Goal: Task Accomplishment & Management: Use online tool/utility

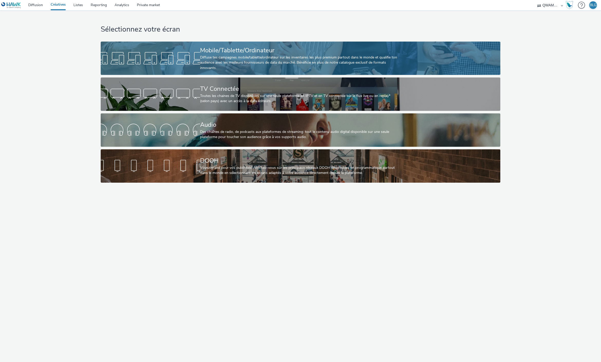
click at [186, 60] on div at bounding box center [150, 58] width 99 height 16
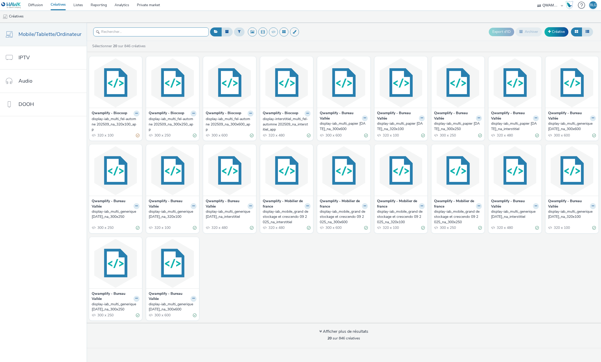
click at [124, 32] on input "text" at bounding box center [151, 31] width 116 height 9
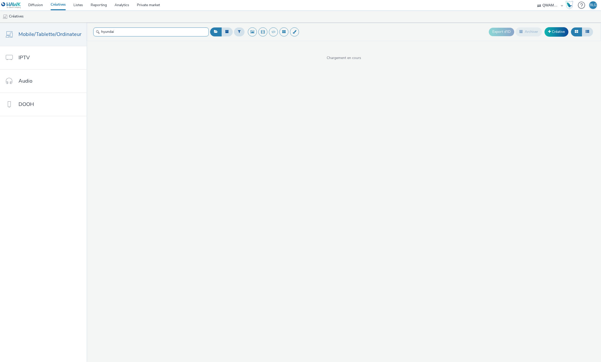
type input "hyundai"
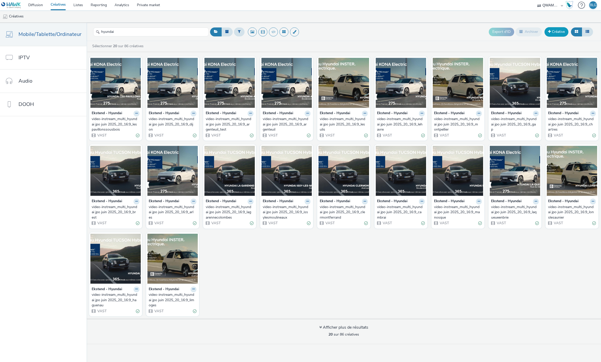
click at [552, 32] on link "Créative" at bounding box center [556, 31] width 24 height 9
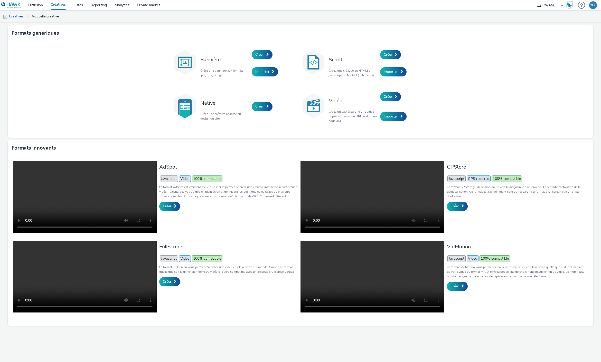
click at [59, 5] on link "Créatives" at bounding box center [58, 5] width 23 height 10
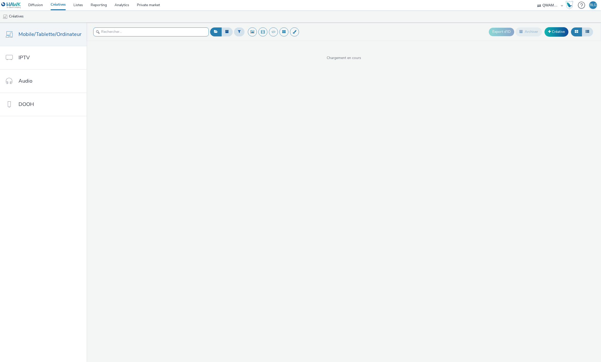
click at [139, 35] on input "text" at bounding box center [151, 31] width 116 height 9
paste input "display-iab_mobile_hyundai jpo janvier 2025_na_320x100"
type input "display-iab_mobile_hyundai jpo janvier 2025_na_320x100"
click at [135, 113] on icon at bounding box center [136, 113] width 2 height 3
click at [160, 105] on div "Ekstend - Hyundai Modifier Dupliquer Copier l'ID Archiver display-iab_mobile_hy…" at bounding box center [344, 98] width 514 height 89
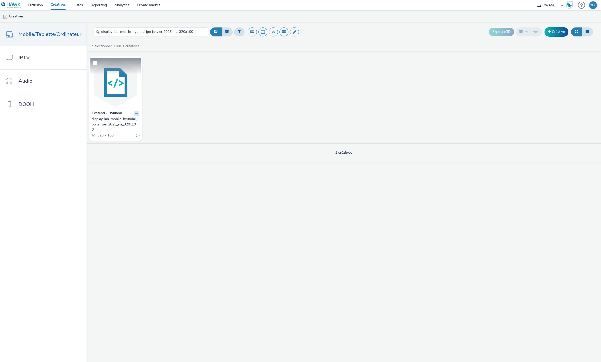
click at [118, 91] on img at bounding box center [115, 83] width 50 height 50
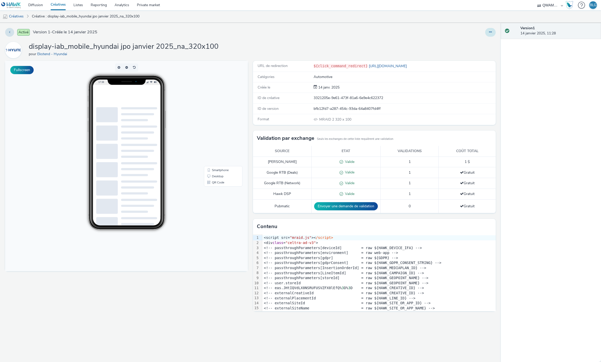
click at [487, 33] on button at bounding box center [490, 32] width 11 height 9
click at [477, 39] on link "Modifier" at bounding box center [476, 42] width 39 height 10
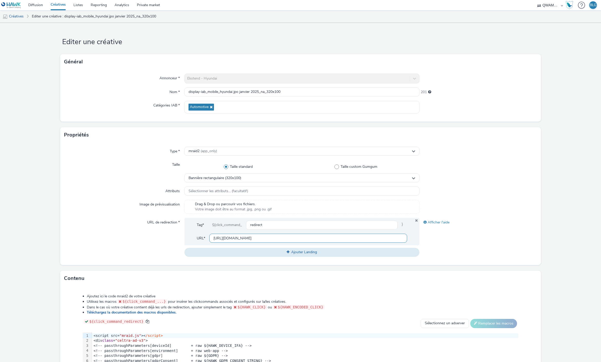
click at [275, 238] on input "[URL][DOMAIN_NAME]" at bounding box center [308, 238] width 198 height 9
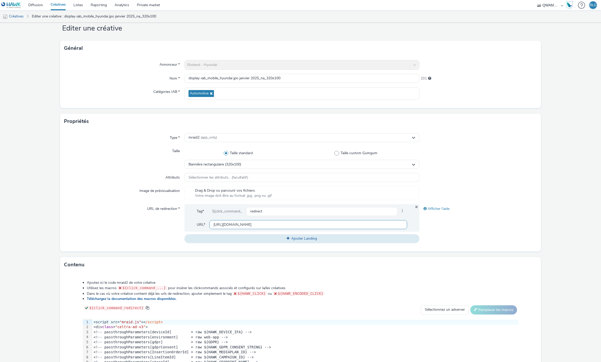
scroll to position [81, 0]
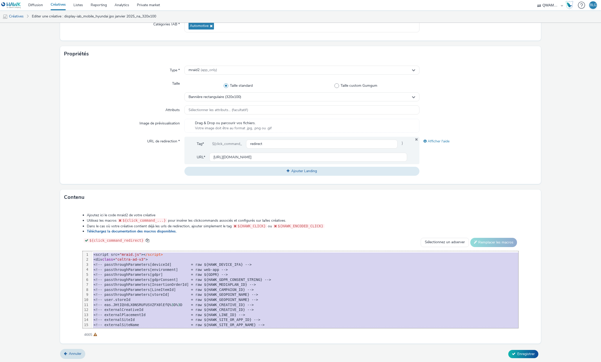
copy div "<script src= "mraid.js" >< /script> <div class = "celtra-ad-v3" > <!-- passthro…"
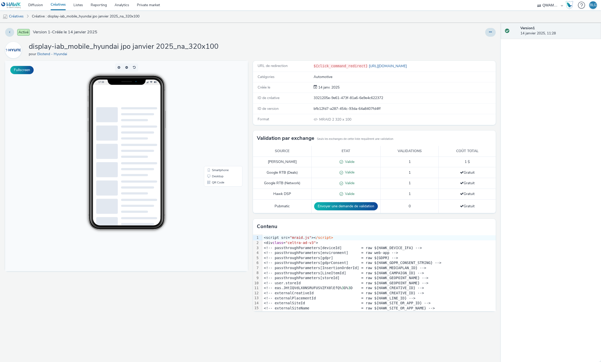
click at [111, 45] on h1 "display-iab_mobile_hyundai jpo janvier 2025_na_320x100" at bounding box center [124, 47] width 190 height 10
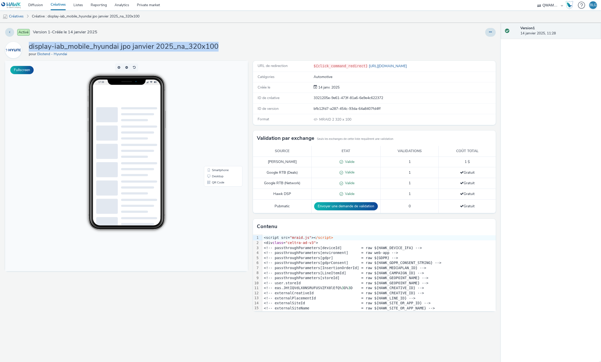
click at [111, 45] on h1 "display-iab_mobile_hyundai jpo janvier 2025_na_320x100" at bounding box center [124, 47] width 190 height 10
copy h1 "display-iab_mobile_hyundai jpo janvier 2025_na_320x100"
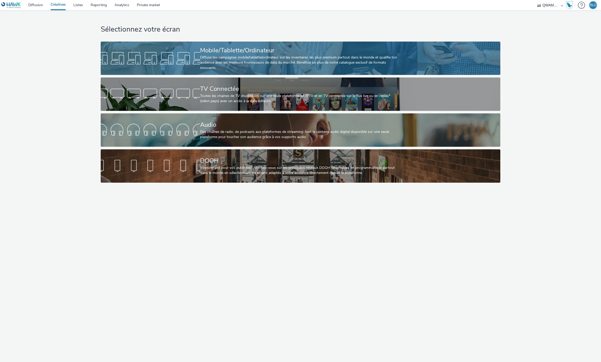
click at [198, 55] on div at bounding box center [150, 58] width 99 height 16
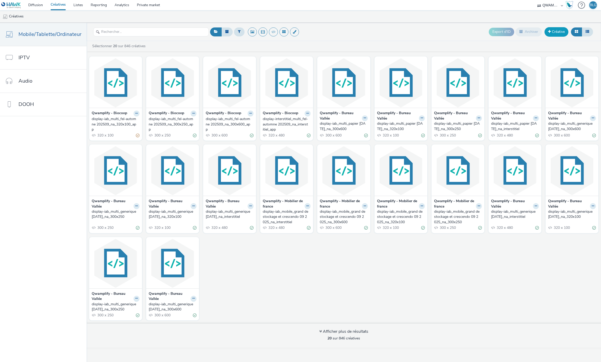
click at [557, 33] on link "Créative" at bounding box center [556, 31] width 24 height 9
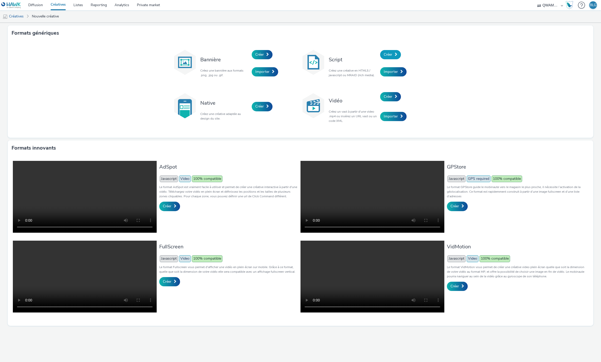
click at [388, 52] on span "Créer" at bounding box center [388, 54] width 8 height 5
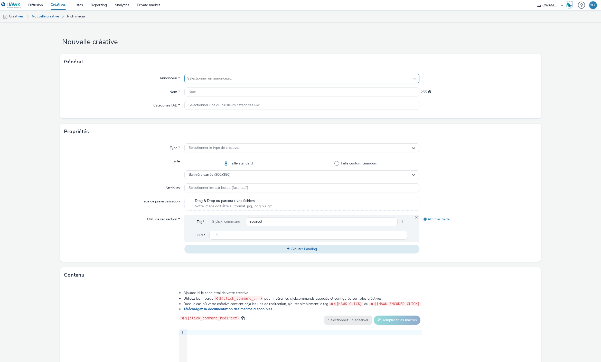
click at [245, 79] on div at bounding box center [297, 78] width 220 height 6
type input "[PERSON_NAME]"
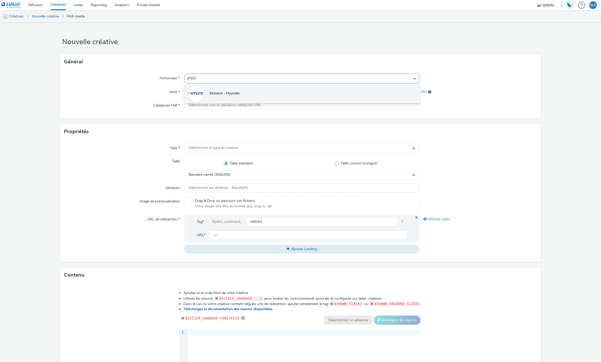
click at [239, 91] on li "Ekstend - Hyundai" at bounding box center [301, 92] width 235 height 17
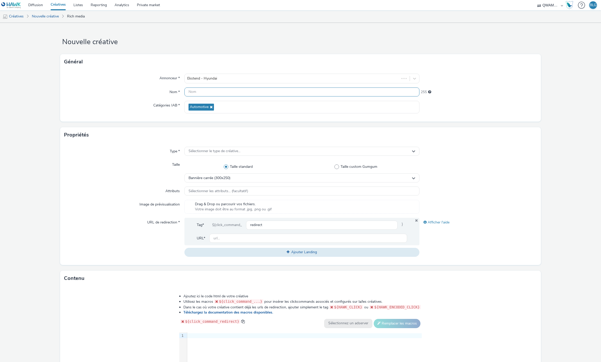
click at [238, 92] on input "text" at bounding box center [301, 92] width 235 height 9
paste input "display-iab_mobile_hyundai jpo janvier 2025_na_320x100"
drag, startPoint x: 238, startPoint y: 91, endPoint x: 248, endPoint y: 92, distance: 10.6
click at [248, 92] on input "display-iab_mobile_hyundai jpo janvier 2025_na_320x100" at bounding box center [301, 92] width 235 height 9
click at [242, 92] on input "display-iab_mobile_hyundai jpo janvier 2025_na_320x100" at bounding box center [301, 92] width 235 height 9
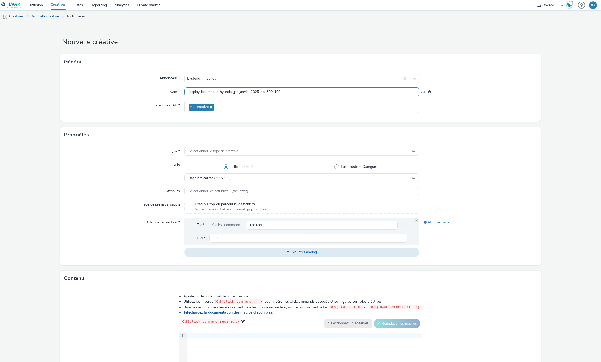
click at [242, 92] on input "display-iab_mobile_hyundai jpo janvier 2025_na_320x100" at bounding box center [301, 92] width 235 height 9
type input "display-iab_mobile_hyundai jpo septembre 2025_na_320x100"
click at [98, 107] on div "Catégories IAB *" at bounding box center [124, 107] width 120 height 13
click at [211, 153] on span "Sélectionner le type de créative..." at bounding box center [214, 151] width 52 height 4
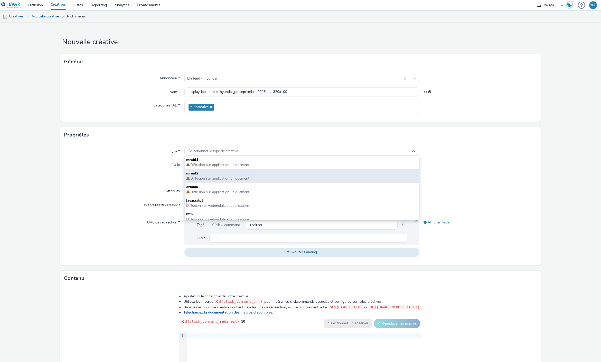
click at [207, 173] on span "mraid2" at bounding box center [301, 173] width 231 height 5
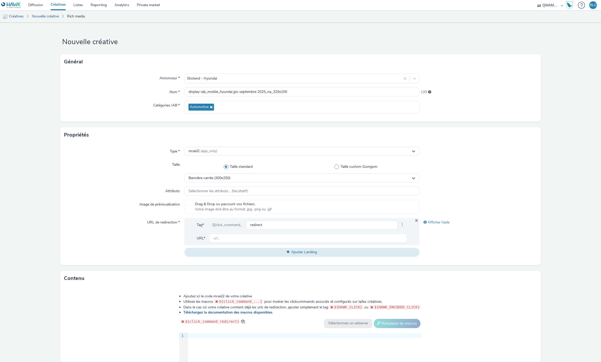
click at [124, 168] on div "Taille" at bounding box center [124, 171] width 120 height 22
click at [222, 178] on span "Bannière carrée (300x250)" at bounding box center [209, 178] width 42 height 4
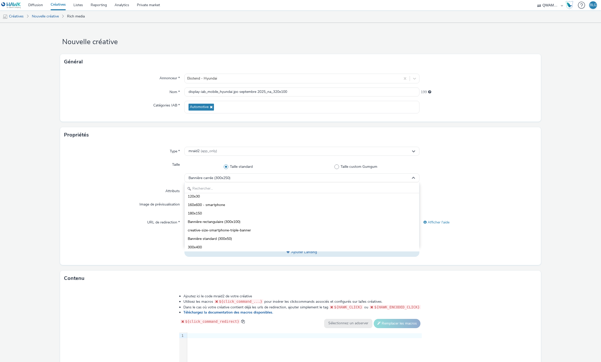
scroll to position [342, 0]
click at [214, 188] on input "text" at bounding box center [302, 188] width 234 height 9
type input "320"
click at [242, 230] on li "Bannière rectangulaire (320x100)" at bounding box center [302, 233] width 234 height 8
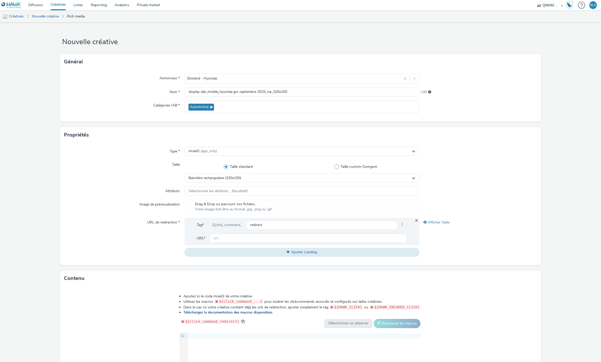
click at [106, 192] on div "Attributs" at bounding box center [124, 191] width 120 height 9
click at [254, 237] on input "text" at bounding box center [308, 238] width 198 height 9
paste input "[URL][DOMAIN_NAME]"
type input "[URL][DOMAIN_NAME]"
click at [137, 242] on div "URL de redirection *" at bounding box center [124, 237] width 120 height 39
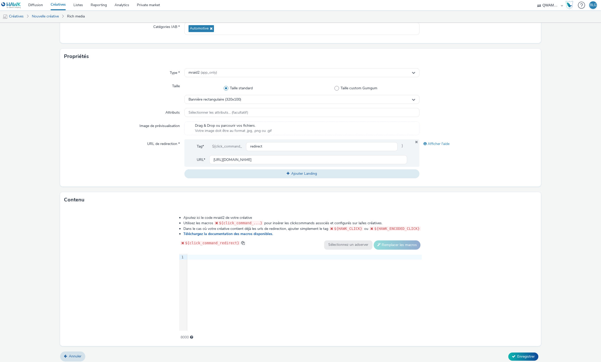
scroll to position [81, 0]
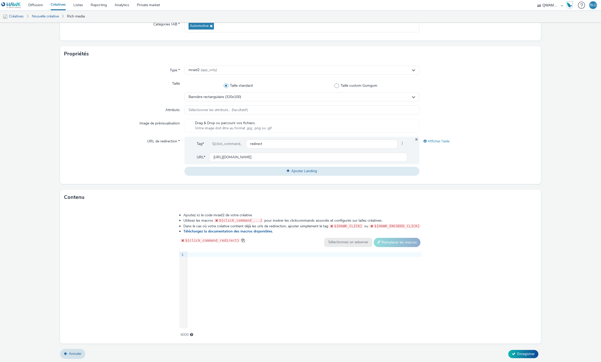
click at [204, 268] on div "9 1 ›" at bounding box center [300, 289] width 243 height 77
click at [230, 278] on div "9 1 ›" at bounding box center [300, 289] width 243 height 77
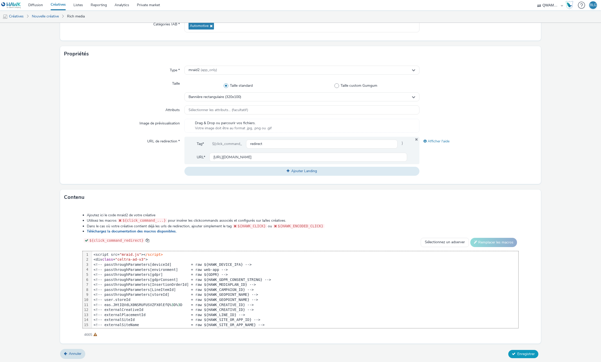
click at [526, 356] on button "Enregistrer" at bounding box center [523, 354] width 30 height 8
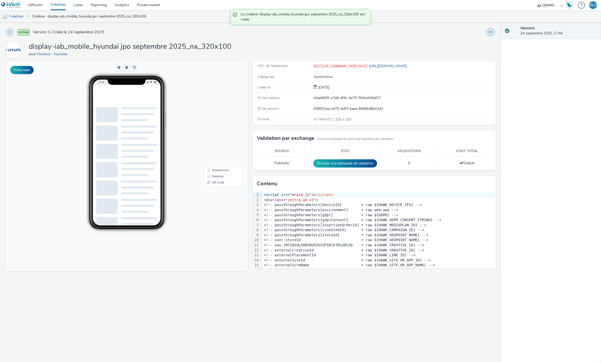
click at [58, 4] on link "Créatives" at bounding box center [58, 5] width 23 height 10
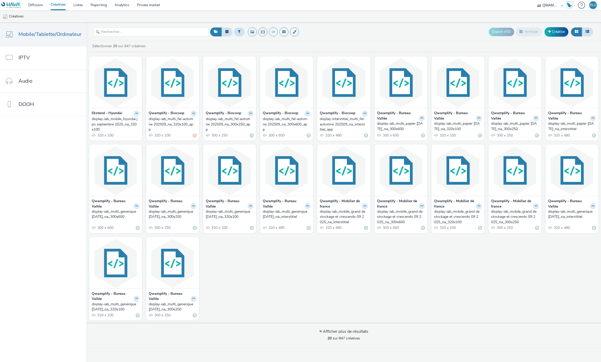
click at [135, 113] on icon at bounding box center [136, 113] width 2 height 3
click at [126, 131] on link "Dupliquer" at bounding box center [120, 133] width 39 height 10
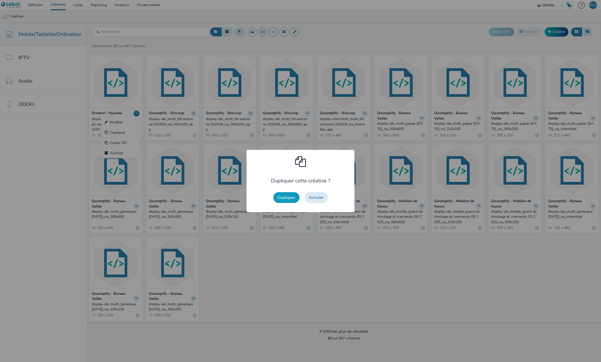
click at [285, 201] on button "Dupliquer" at bounding box center [286, 197] width 26 height 11
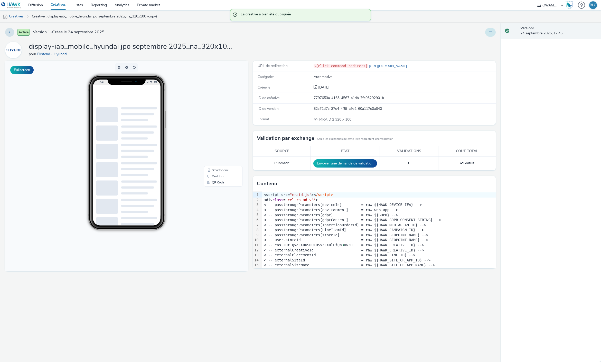
click at [491, 30] on icon at bounding box center [490, 32] width 3 height 4
click at [482, 42] on link "Modifier" at bounding box center [476, 42] width 39 height 10
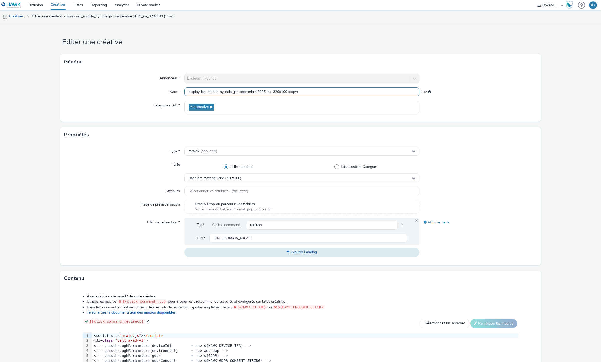
drag, startPoint x: 273, startPoint y: 91, endPoint x: 313, endPoint y: 91, distance: 40.8
click at [313, 91] on input "display-iab_mobile_hyundai jpo septembre 2025_na_320x100 (copy)" at bounding box center [301, 92] width 235 height 9
paste input "00x600"
type input "display-iab_mobile_hyundai jpo septembre 2025_na_300x600"
click at [102, 112] on div "Catégories IAB *" at bounding box center [124, 107] width 120 height 13
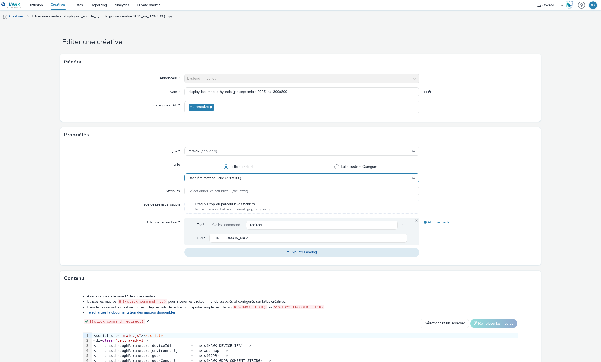
click at [235, 179] on span "Bannière rectangulaire (320x100)" at bounding box center [214, 178] width 53 height 4
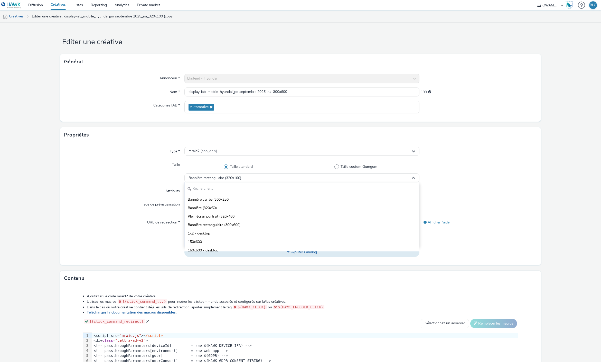
click at [230, 186] on input "text" at bounding box center [302, 188] width 234 height 9
click at [227, 223] on span "Bannière rectangulaire (300x600)" at bounding box center [214, 225] width 53 height 5
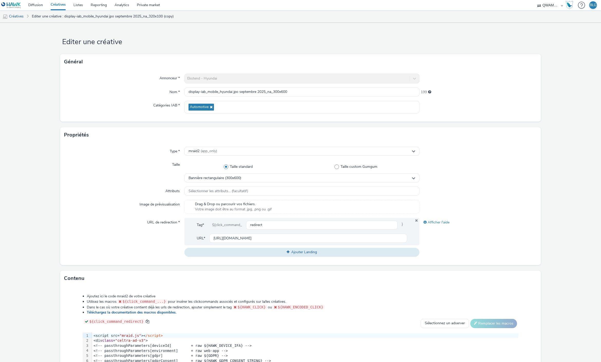
click at [109, 196] on div "Attributs" at bounding box center [124, 191] width 120 height 9
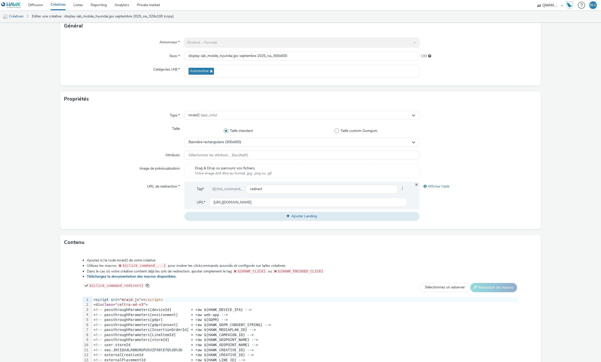
scroll to position [81, 0]
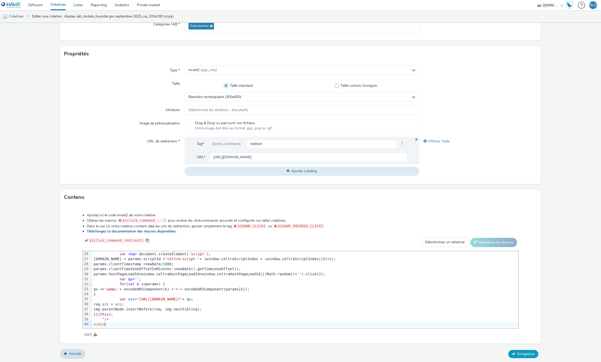
click at [527, 352] on span "Enregistrer" at bounding box center [525, 354] width 17 height 5
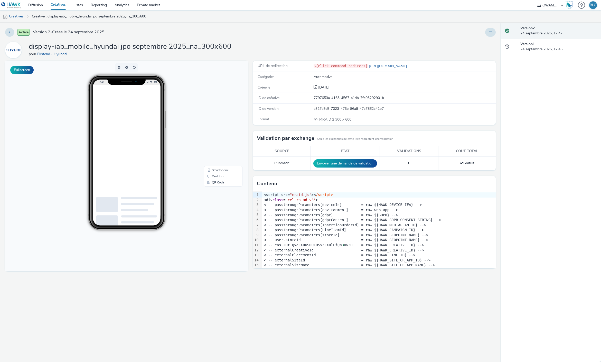
click at [60, 4] on link "Créatives" at bounding box center [58, 5] width 23 height 10
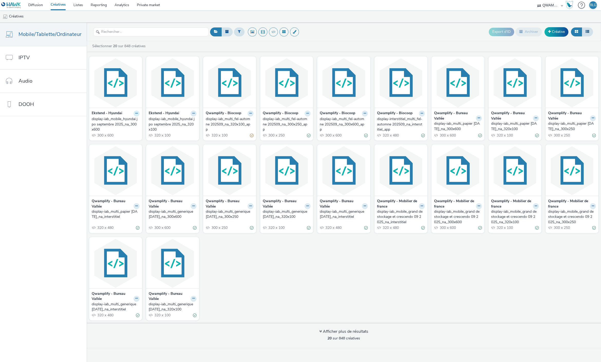
click at [134, 114] on button at bounding box center [137, 114] width 6 height 6
click at [125, 132] on link "Dupliquer" at bounding box center [120, 133] width 39 height 10
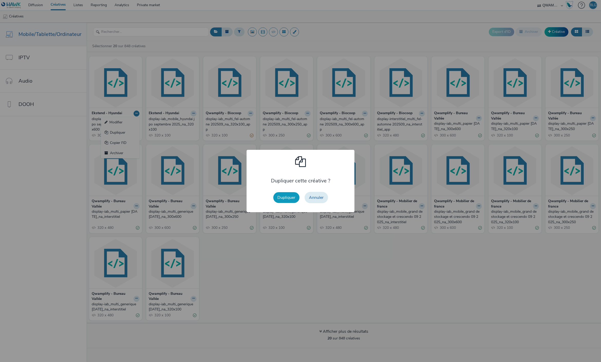
click at [290, 196] on button "Dupliquer" at bounding box center [286, 197] width 26 height 11
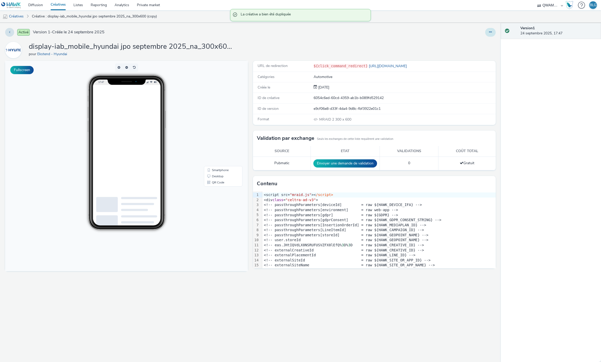
click at [487, 34] on button at bounding box center [490, 32] width 11 height 9
drag, startPoint x: 472, startPoint y: 54, endPoint x: 469, endPoint y: 43, distance: 12.2
click at [469, 43] on ul "Modifier Dupliquer Copier l'ID Archiver" at bounding box center [476, 57] width 39 height 41
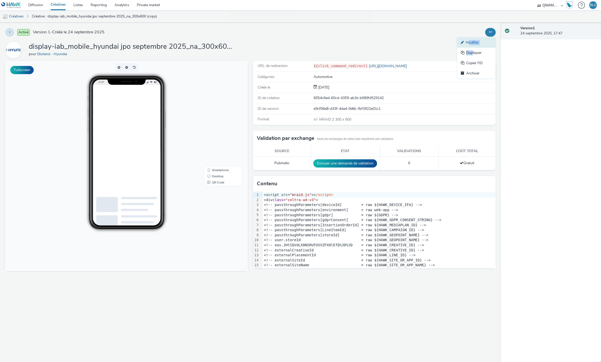
click at [469, 42] on link "Modifier" at bounding box center [476, 42] width 39 height 10
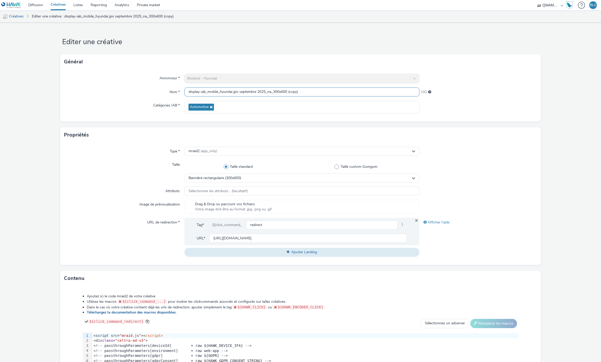
drag, startPoint x: 273, startPoint y: 92, endPoint x: 308, endPoint y: 93, distance: 35.2
click at [308, 93] on input "display-iab_mobile_hyundai jpo septembre 2025_na_300x600 (copy)" at bounding box center [301, 92] width 235 height 9
paste input "250"
type input "display-iab_mobile_hyundai jpo septembre 2025_na_300x250"
click at [202, 177] on span "Bannière rectangulaire (300x600)" at bounding box center [214, 178] width 53 height 4
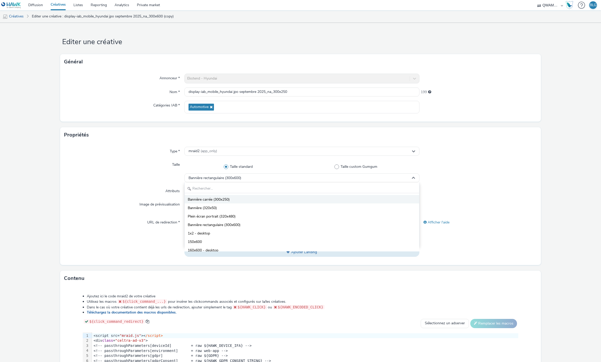
click at [220, 198] on span "Bannière carrée (300x250)" at bounding box center [209, 199] width 42 height 5
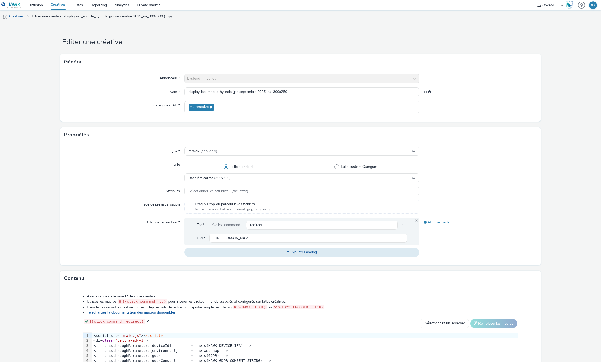
click at [90, 180] on div "Taille" at bounding box center [124, 171] width 120 height 22
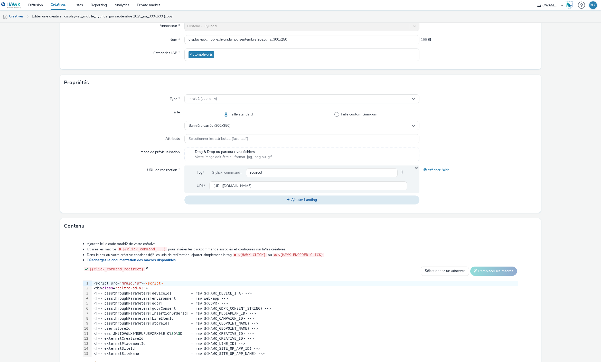
scroll to position [81, 0]
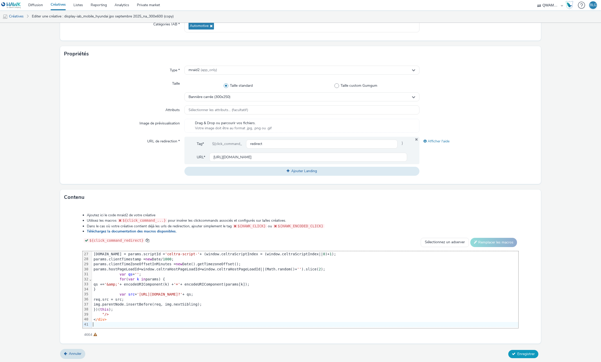
click at [520, 352] on span "Enregistrer" at bounding box center [525, 354] width 17 height 5
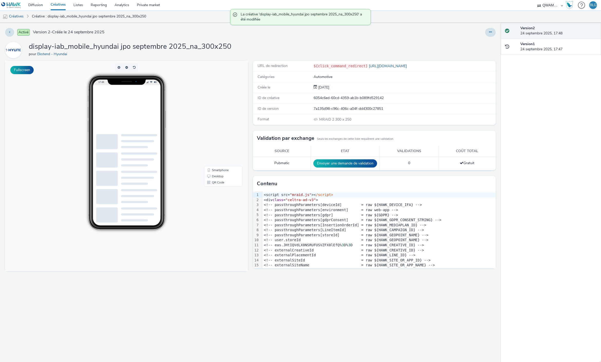
click at [62, 5] on link "Créatives" at bounding box center [58, 5] width 23 height 10
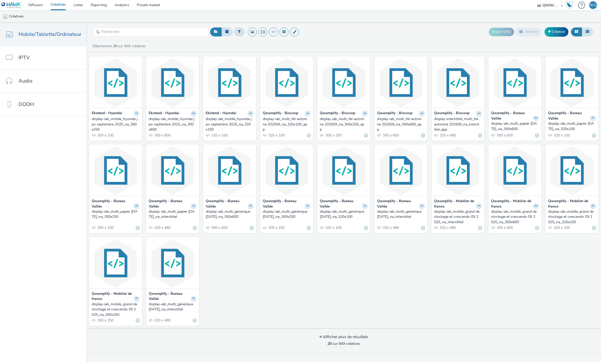
click at [136, 115] on icon at bounding box center [136, 113] width 2 height 3
click at [122, 131] on link "Dupliquer" at bounding box center [120, 133] width 39 height 10
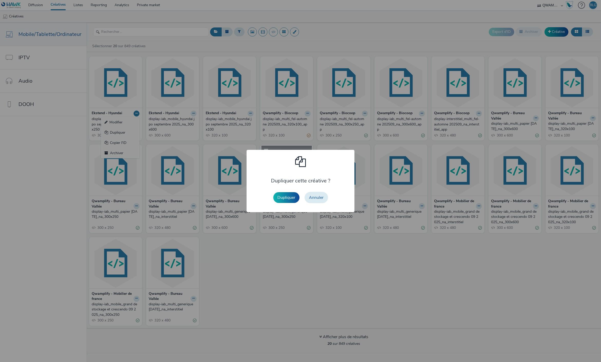
click at [285, 193] on button "Dupliquer" at bounding box center [286, 197] width 26 height 11
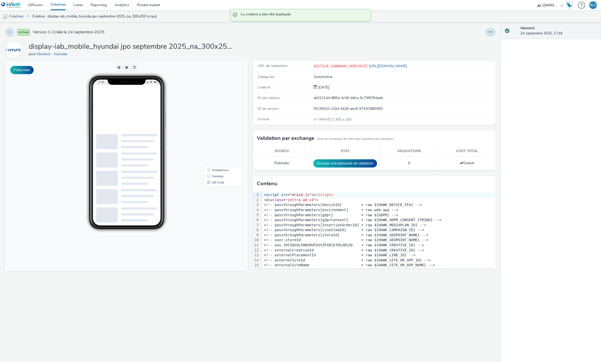
click at [485, 32] on div at bounding box center [490, 32] width 11 height 9
click at [493, 32] on button at bounding box center [490, 32] width 11 height 9
click at [482, 40] on link "Modifier" at bounding box center [476, 42] width 39 height 10
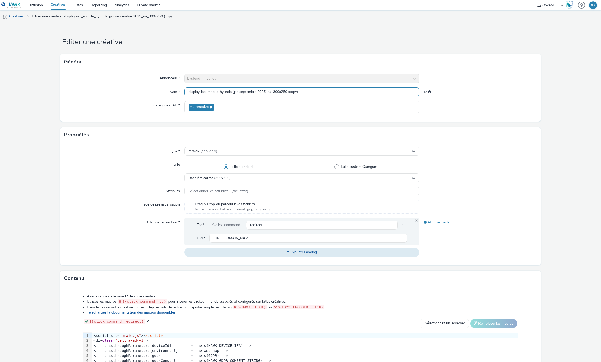
drag, startPoint x: 273, startPoint y: 90, endPoint x: 317, endPoint y: 92, distance: 44.2
click at [317, 92] on input "display-iab_mobile_hyundai jpo septembre 2025_na_300x250 (copy)" at bounding box center [301, 92] width 235 height 9
paste input "interstitiel"
type input "display-iab_mobile_hyundai jpo septembre 2025_na_interstitiel"
click at [74, 116] on div "Annonceur * Ekstend - Hyundai Nom * display-iab_mobile_hyundai jpo septembre 20…" at bounding box center [300, 96] width 481 height 52
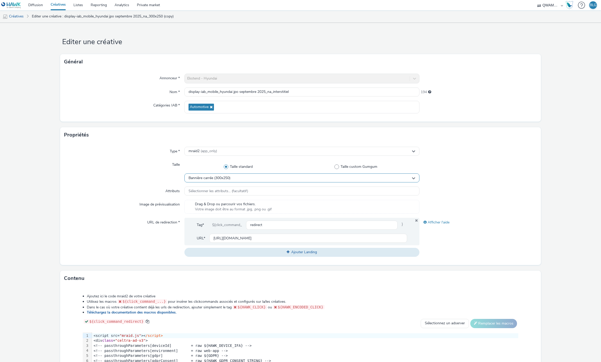
click at [232, 176] on div "Bannière carrée (300x250)" at bounding box center [301, 178] width 235 height 9
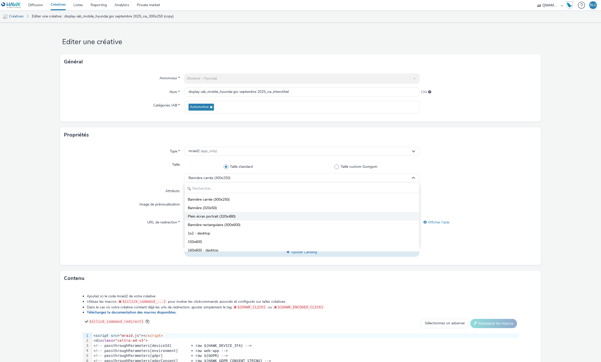
click at [232, 213] on li "Plein écran portrait (320x480)" at bounding box center [302, 216] width 234 height 8
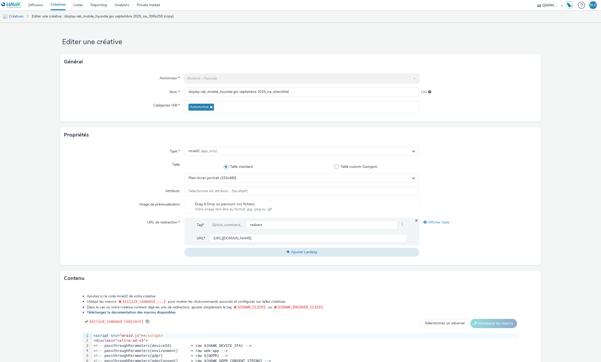
click at [98, 180] on div "Taille" at bounding box center [124, 171] width 120 height 22
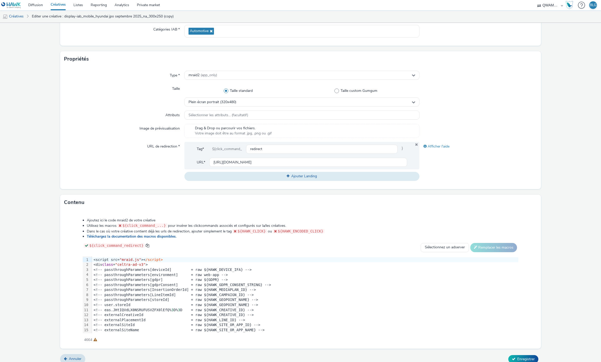
scroll to position [81, 0]
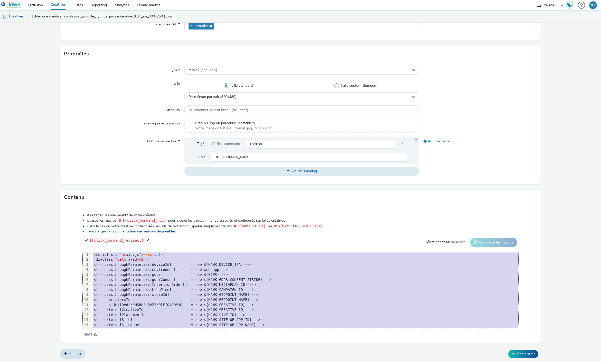
scroll to position [130, 0]
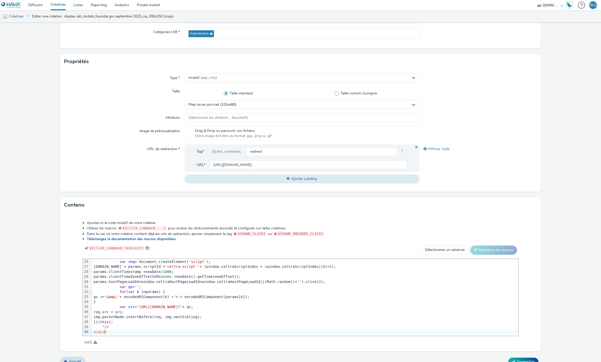
scroll to position [81, 0]
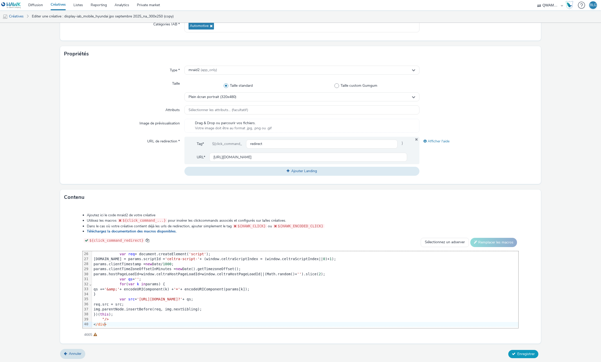
click at [519, 356] on button "Enregistrer" at bounding box center [523, 354] width 30 height 8
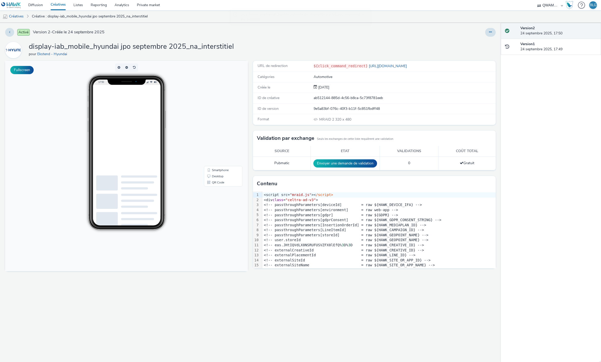
click at [57, 5] on link "Créatives" at bounding box center [58, 5] width 23 height 10
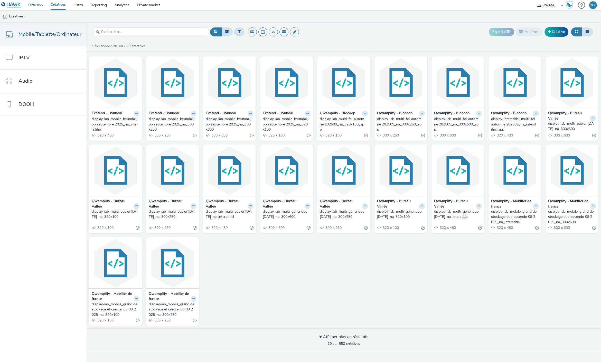
click at [39, 3] on link "Diffusion" at bounding box center [35, 5] width 22 height 10
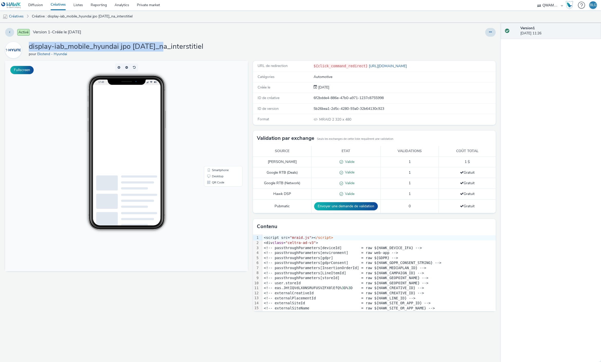
drag, startPoint x: 30, startPoint y: 46, endPoint x: 156, endPoint y: 48, distance: 126.3
click at [156, 48] on h1 "display-iab_mobile_hyundai jpo janvier 2025_na_interstitiel" at bounding box center [116, 47] width 175 height 10
drag, startPoint x: 186, startPoint y: 47, endPoint x: 237, endPoint y: 53, distance: 50.7
click at [237, 53] on div "display-iab_mobile_hyundai jpo janvier 2025_na_interstitiel pour Ekstend - Hyun…" at bounding box center [250, 50] width 490 height 16
copy div "interstitiel pour Ekstend - Hyundai"
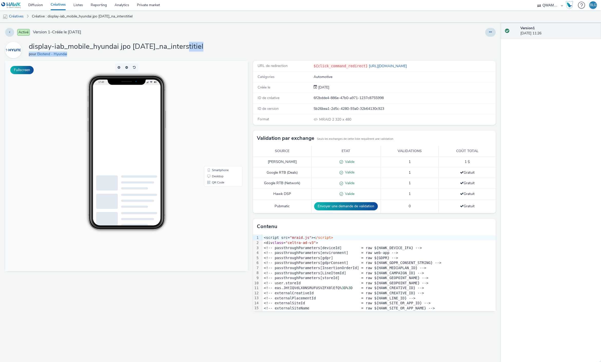
drag, startPoint x: 206, startPoint y: 54, endPoint x: 203, endPoint y: 49, distance: 6.0
click at [203, 54] on div "pour Ekstend - Hyundai" at bounding box center [116, 54] width 175 height 5
click at [185, 43] on h1 "display-iab_mobile_hyundai jpo janvier 2025_na_interstitiel" at bounding box center [116, 47] width 175 height 10
click at [189, 45] on h1 "display-iab_mobile_hyundai jpo janvier 2025_na_interstitiel" at bounding box center [116, 47] width 175 height 10
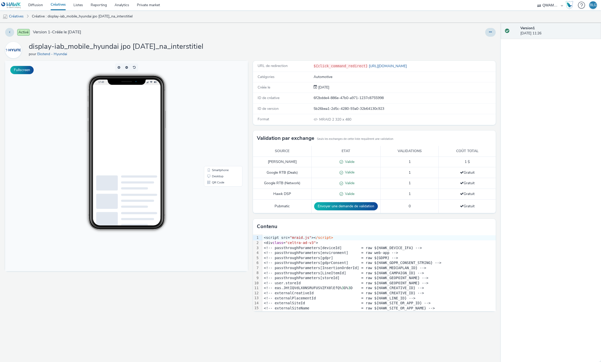
click at [186, 46] on h1 "display-iab_mobile_hyundai jpo janvier 2025_na_interstitiel" at bounding box center [116, 47] width 175 height 10
drag, startPoint x: 187, startPoint y: 47, endPoint x: 236, endPoint y: 48, distance: 49.8
click at [236, 48] on div "display-iab_mobile_hyundai jpo janvier 2025_na_interstitiel pour Ekstend - Hyun…" at bounding box center [250, 50] width 490 height 16
copy h1 "interstitiel"
click at [489, 32] on icon at bounding box center [490, 32] width 3 height 4
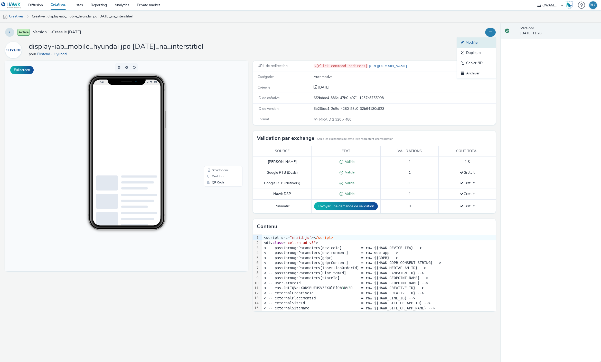
click at [479, 40] on link "Modifier" at bounding box center [476, 42] width 39 height 10
